Goal: Task Accomplishment & Management: Use online tool/utility

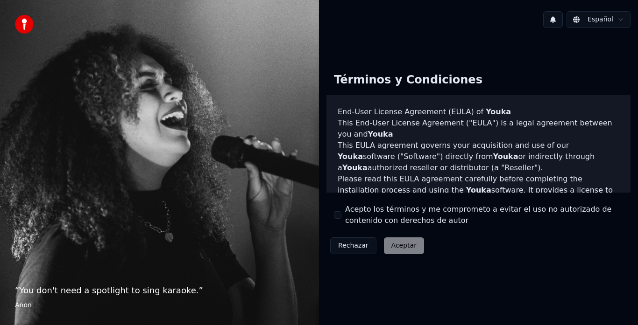
click at [335, 213] on button "Acepto los términos y me comprometo a evitar el uso no autorizado de contenido …" at bounding box center [337, 214] width 7 height 7
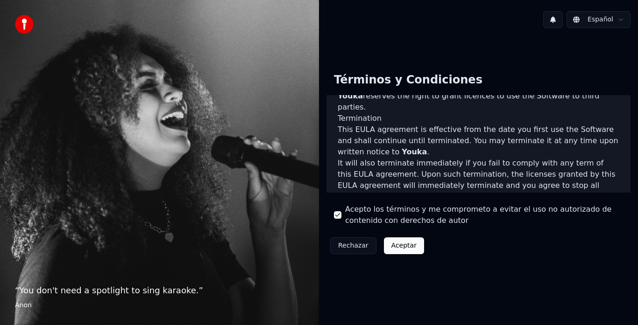
scroll to position [642, 0]
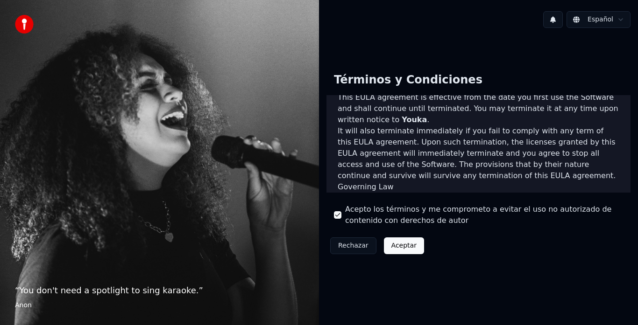
click at [405, 242] on button "Aceptar" at bounding box center [404, 246] width 40 height 17
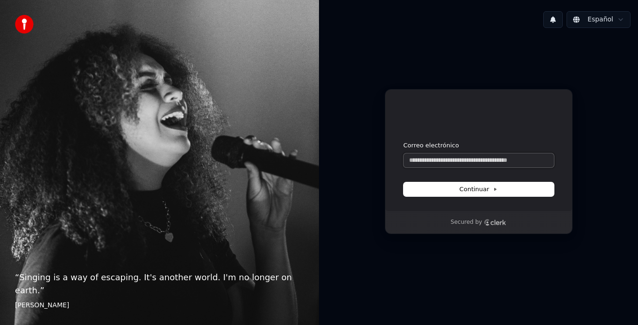
click at [427, 159] on input "Correo electrónico" at bounding box center [478, 161] width 150 height 14
click at [436, 159] on input "Correo electrónico" at bounding box center [478, 161] width 150 height 14
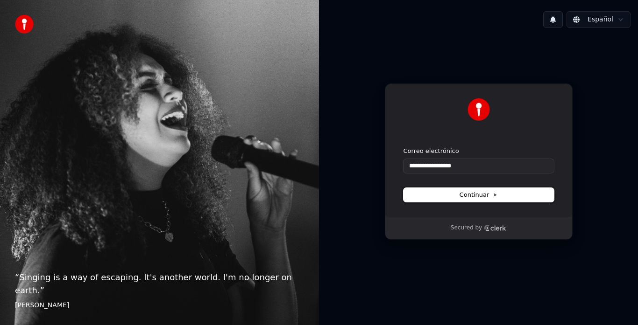
click at [442, 190] on button "Continuar" at bounding box center [478, 195] width 150 height 14
type input "**********"
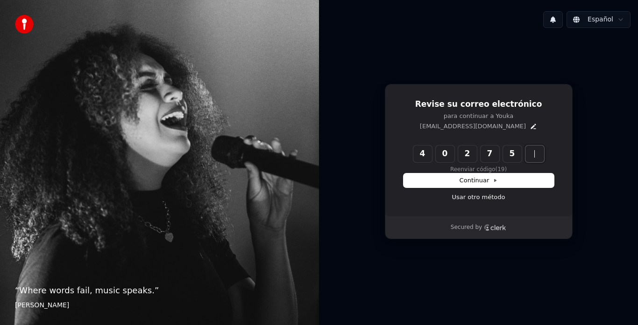
type input "******"
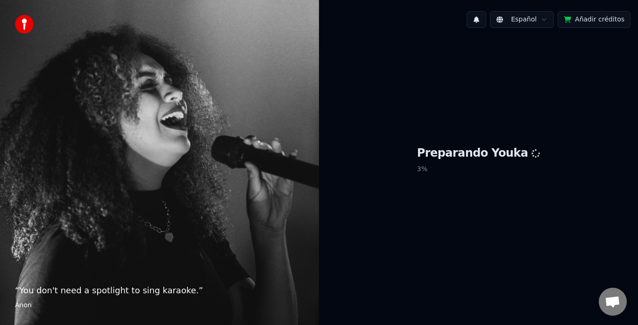
drag, startPoint x: 580, startPoint y: 21, endPoint x: 581, endPoint y: 129, distance: 107.4
click at [581, 112] on div "Español Añadir créditos Preparando Youka 3 %" at bounding box center [478, 162] width 319 height 325
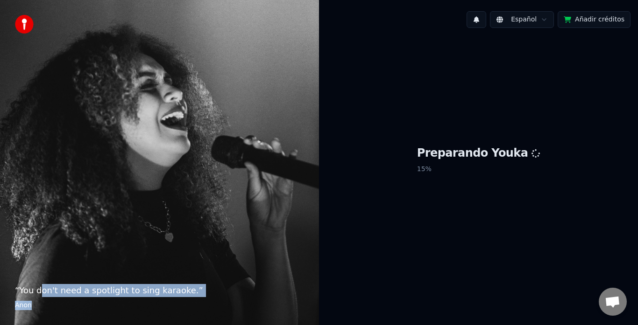
drag, startPoint x: 41, startPoint y: 287, endPoint x: 151, endPoint y: 298, distance: 110.7
click at [145, 301] on blockquote "“ You don't need a spotlight to sing karaoke. ” [PERSON_NAME]" at bounding box center [159, 297] width 289 height 26
click at [244, 279] on div "“ You don't need a spotlight to sing karaoke. ” [PERSON_NAME]" at bounding box center [159, 162] width 319 height 325
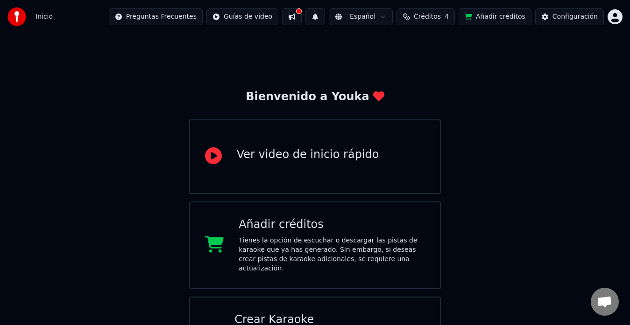
click at [582, 82] on div "Bienvenido a Youka Ver video de inicio rápido Añadir créditos Tienes la opción …" at bounding box center [315, 209] width 630 height 351
click at [491, 18] on button "Añadir créditos" at bounding box center [494, 16] width 73 height 17
click at [482, 72] on div "Bienvenido a Youka Ver video de inicio rápido Añadir créditos Tienes la opción …" at bounding box center [315, 209] width 630 height 351
click at [430, 13] on span "Créditos" at bounding box center [427, 16] width 27 height 9
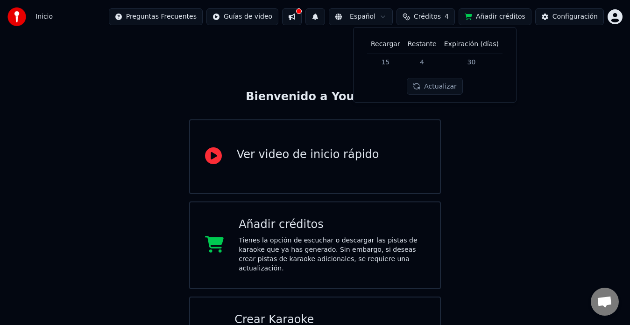
click at [470, 63] on td "30" at bounding box center [471, 62] width 62 height 17
click at [571, 82] on div "Bienvenido a Youka Ver video de inicio rápido Añadir créditos Tienes la opción …" at bounding box center [315, 209] width 630 height 351
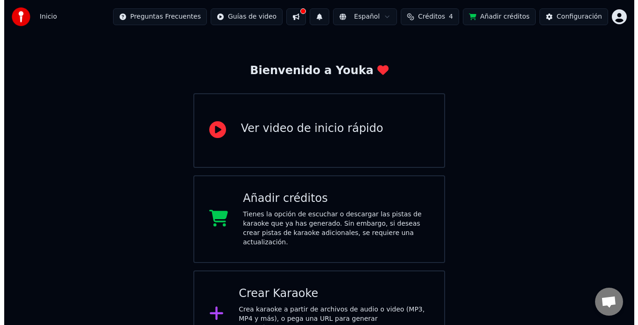
scroll to position [41, 0]
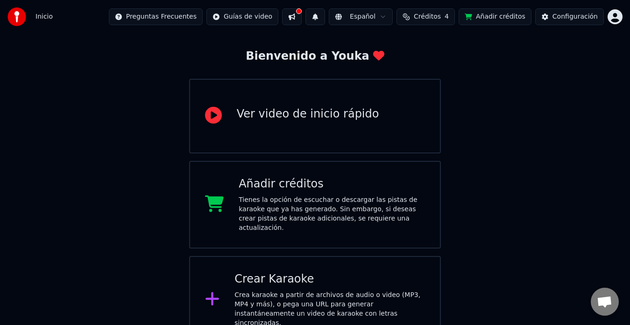
click at [288, 272] on div "Crear Karaoke" at bounding box center [329, 279] width 190 height 15
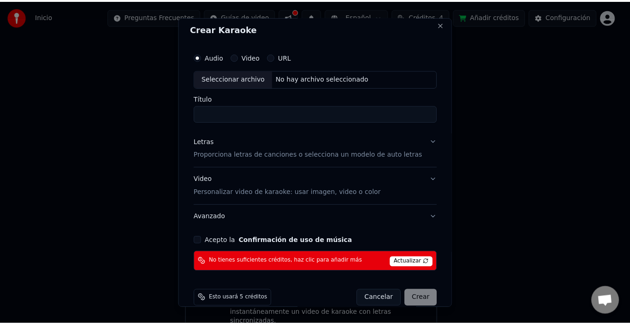
scroll to position [0, 0]
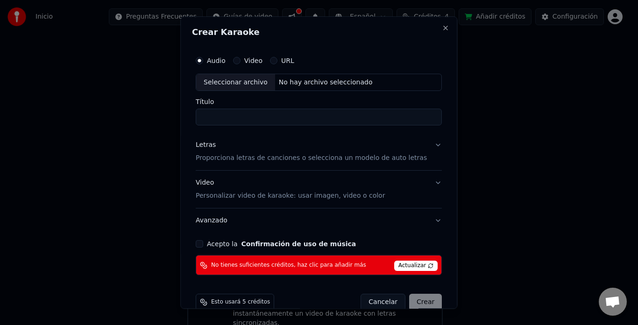
click at [248, 62] on div "Video" at bounding box center [247, 60] width 29 height 7
click at [248, 60] on div "Video" at bounding box center [247, 60] width 29 height 7
click at [240, 60] on button "Video" at bounding box center [236, 60] width 7 height 7
click at [239, 59] on icon "button" at bounding box center [237, 61] width 4 height 4
click at [294, 59] on label "URL" at bounding box center [287, 60] width 13 height 7
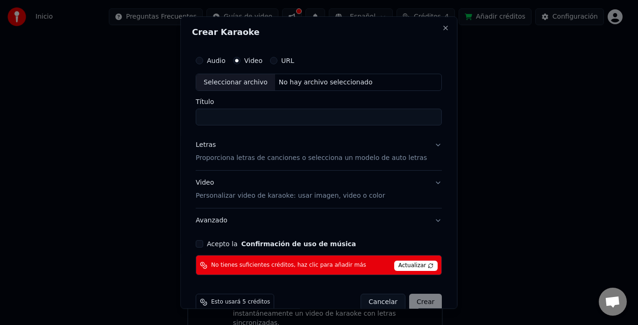
click at [277, 59] on button "URL" at bounding box center [273, 60] width 7 height 7
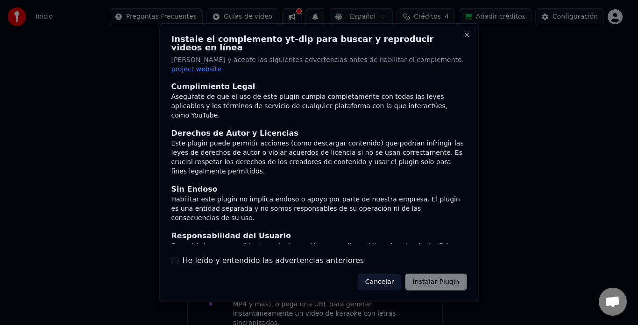
click at [279, 59] on p "[PERSON_NAME] y acepte las siguientes advertencias antes de habilitar el comple…" at bounding box center [318, 64] width 295 height 19
click at [394, 274] on button "Cancelar" at bounding box center [380, 282] width 44 height 17
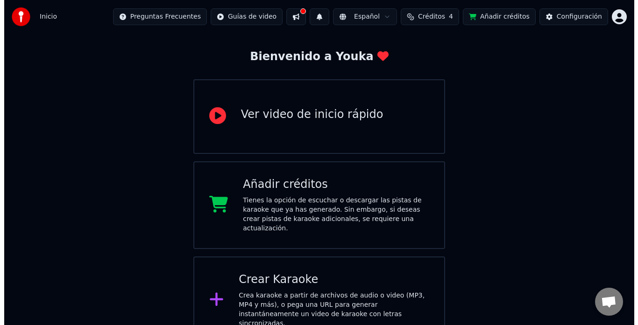
scroll to position [41, 0]
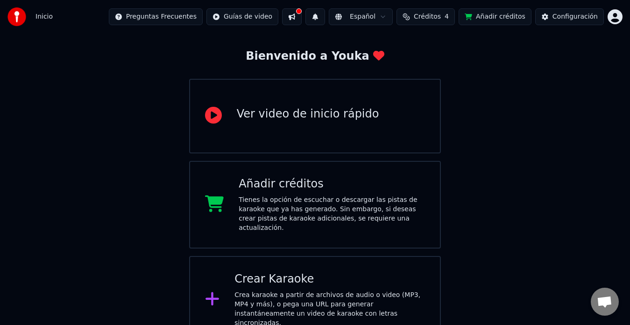
click at [258, 296] on div "Crea karaoke a partir de archivos de audio o video (MP3, MP4 y más), o pega una…" at bounding box center [329, 309] width 190 height 37
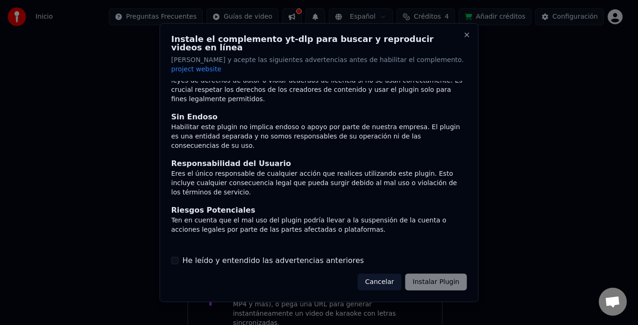
scroll to position [37, 0]
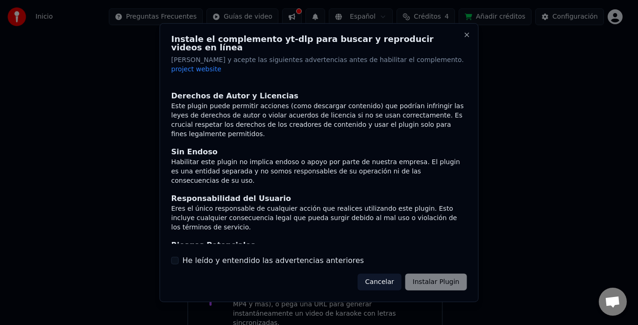
click at [467, 39] on div "Instale el complemento yt-dlp para buscar y reproducir videos en línea Lea y ac…" at bounding box center [319, 162] width 319 height 279
click at [467, 38] on button "Close" at bounding box center [466, 34] width 7 height 7
click at [217, 255] on label "He leído y entendido las advertencias anteriores" at bounding box center [274, 260] width 182 height 11
click at [179, 257] on button "He leído y entendido las advertencias anteriores" at bounding box center [174, 260] width 7 height 7
click at [399, 276] on button "Cancelar" at bounding box center [380, 282] width 44 height 17
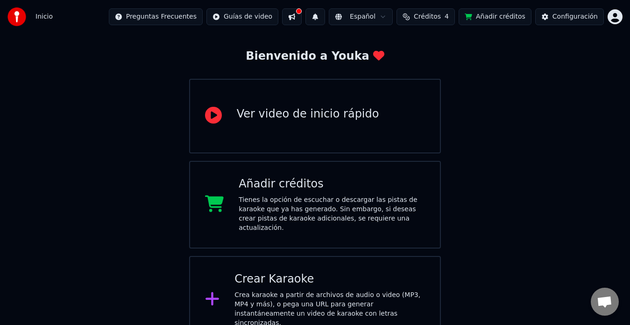
drag, startPoint x: 399, startPoint y: 276, endPoint x: 387, endPoint y: 269, distance: 13.6
click at [387, 272] on div "Crear Karaoke" at bounding box center [329, 279] width 190 height 15
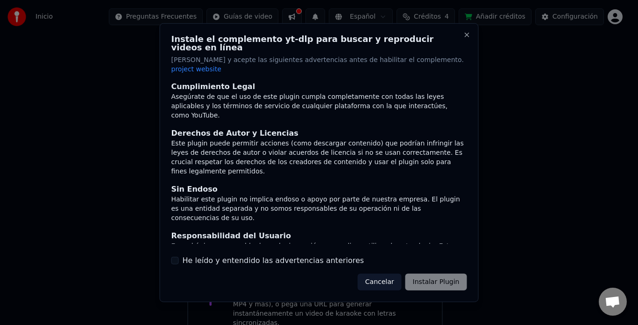
click at [393, 277] on button "Cancelar" at bounding box center [380, 282] width 44 height 17
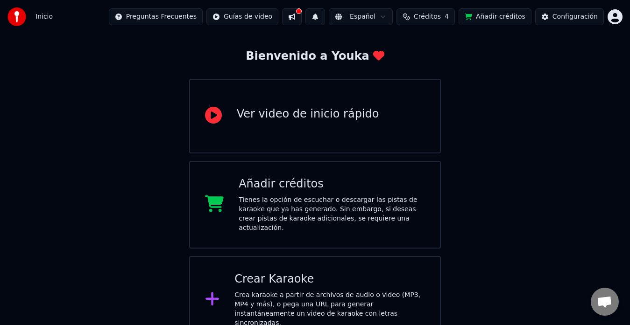
click at [358, 291] on div "Crea karaoke a partir de archivos de audio o video (MP3, MP4 y más), o pega una…" at bounding box center [329, 309] width 190 height 37
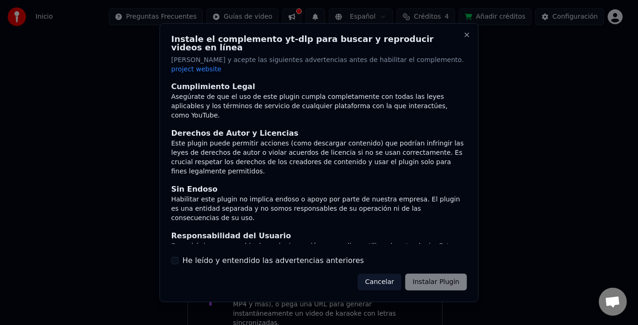
scroll to position [72, 0]
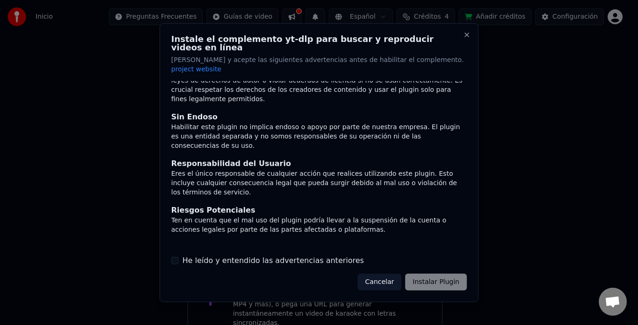
click at [176, 257] on button "He leído y entendido las advertencias anteriores" at bounding box center [174, 260] width 7 height 7
click at [425, 274] on button "Instalar Plugin" at bounding box center [436, 282] width 62 height 17
click at [468, 38] on button "Close" at bounding box center [466, 34] width 7 height 7
click at [594, 169] on div at bounding box center [319, 162] width 638 height 325
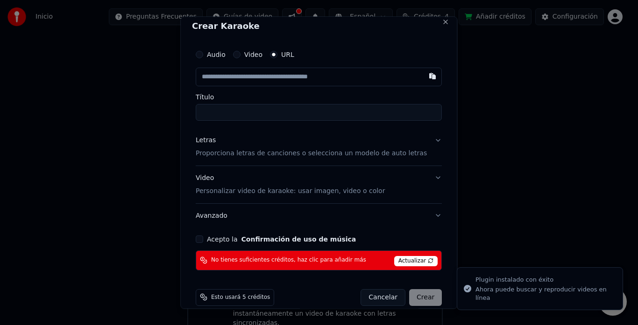
scroll to position [0, 0]
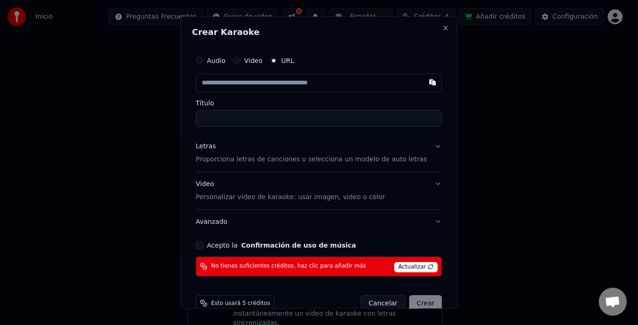
click at [203, 59] on button "Audio" at bounding box center [199, 60] width 7 height 7
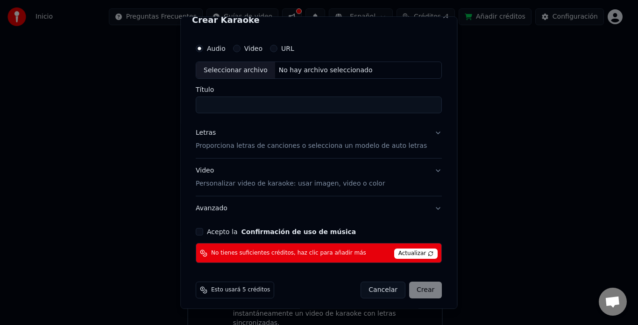
scroll to position [17, 0]
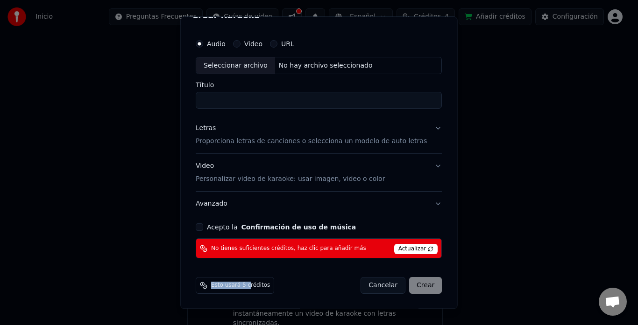
drag, startPoint x: 253, startPoint y: 281, endPoint x: 215, endPoint y: 293, distance: 39.7
click at [217, 292] on div "Esto usará 5 créditos" at bounding box center [235, 286] width 78 height 17
click at [259, 284] on span "Esto usará 5 créditos" at bounding box center [240, 285] width 59 height 7
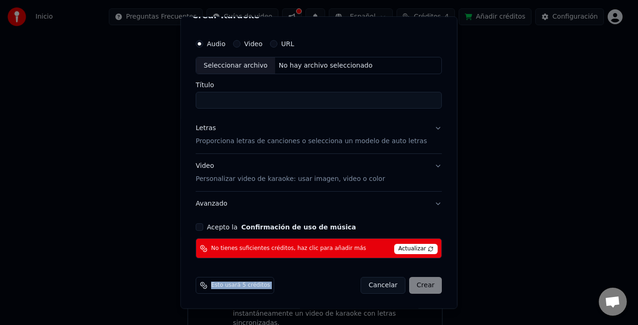
click at [417, 216] on button "Avanzado" at bounding box center [319, 204] width 246 height 24
